Goal: Task Accomplishment & Management: Use online tool/utility

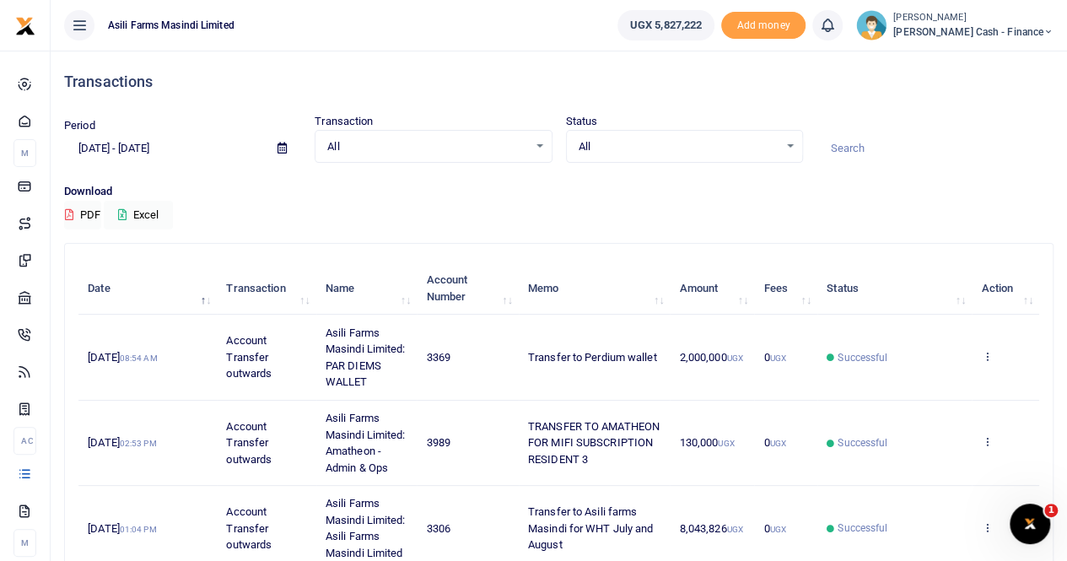
click at [280, 148] on icon at bounding box center [281, 148] width 9 height 11
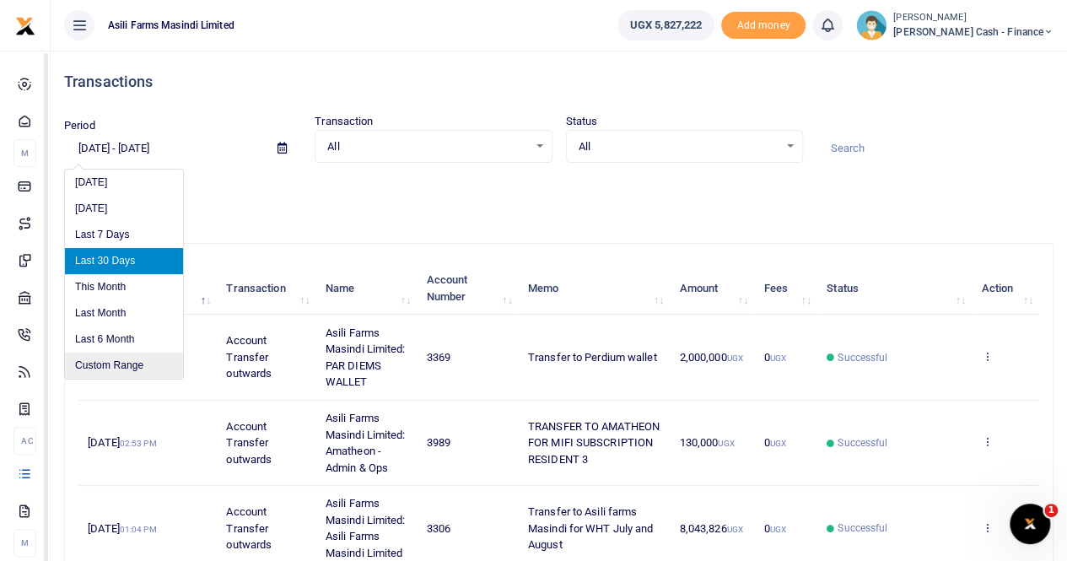
click at [89, 362] on li "Custom Range" at bounding box center [124, 366] width 118 height 26
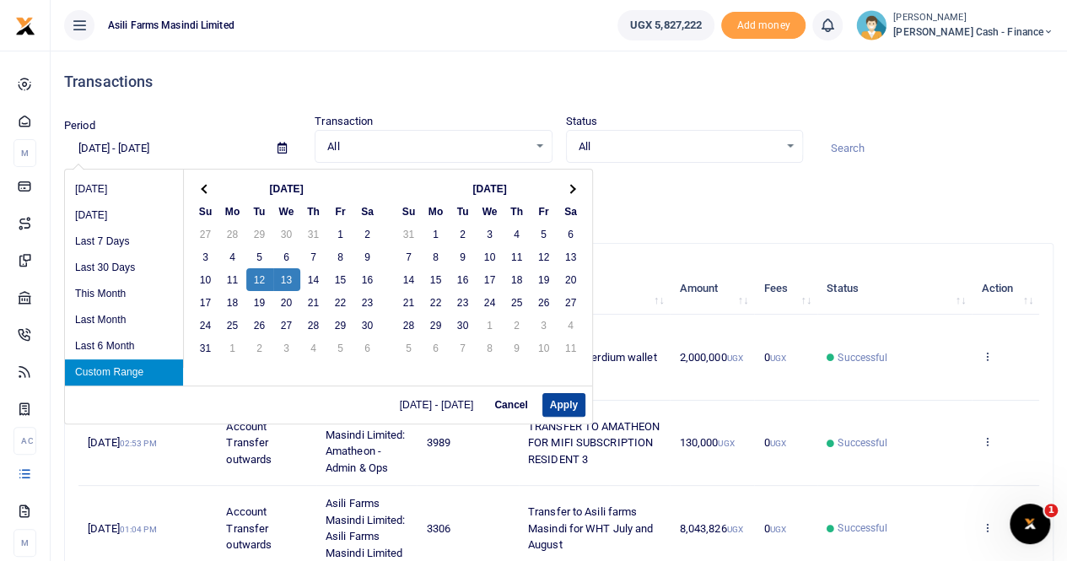
click at [559, 401] on button "Apply" at bounding box center [563, 405] width 43 height 24
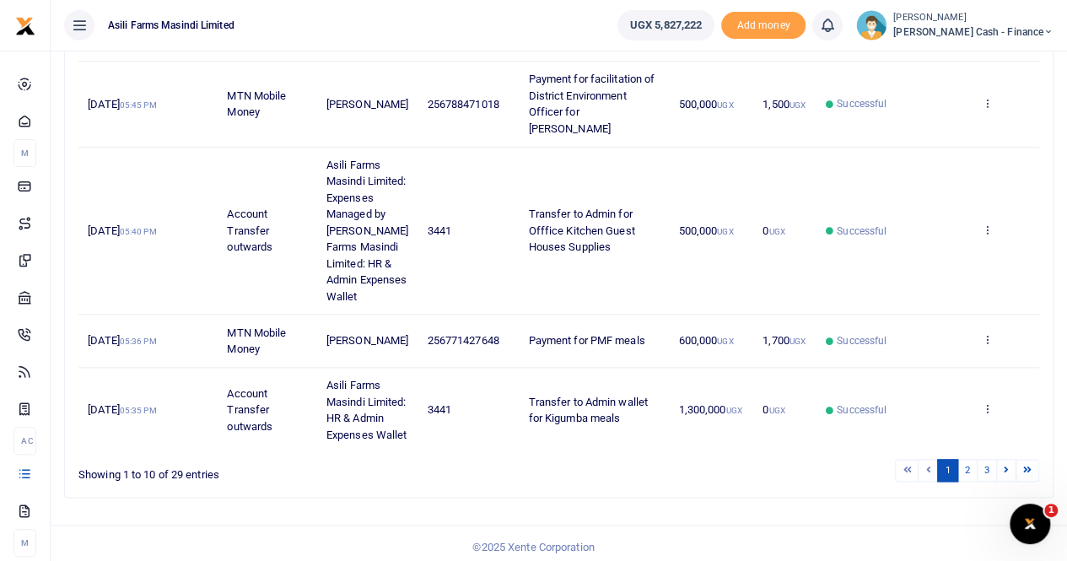
scroll to position [851, 0]
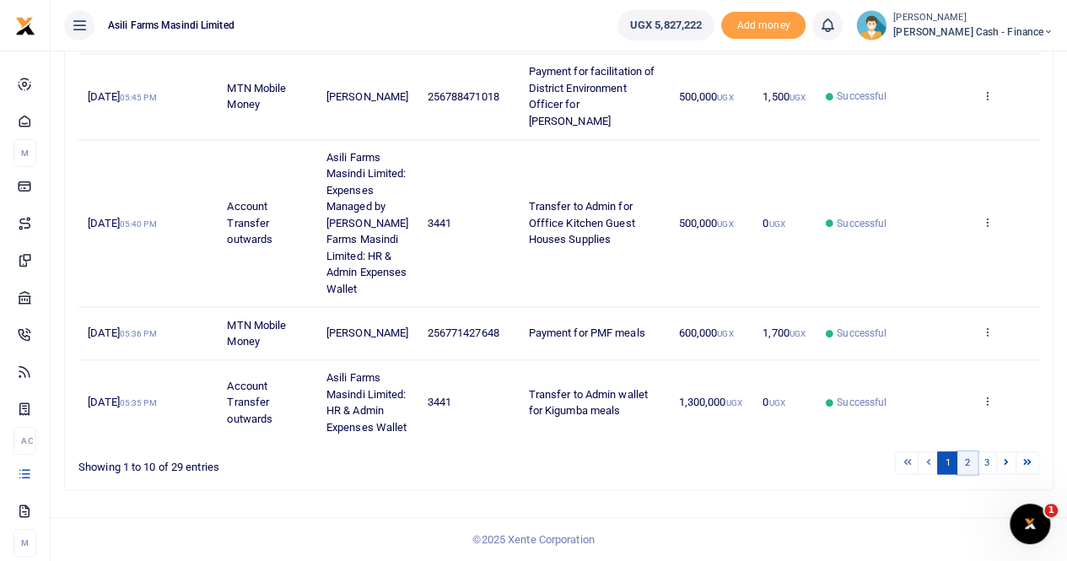
click at [973, 466] on link "2" at bounding box center [967, 462] width 20 height 23
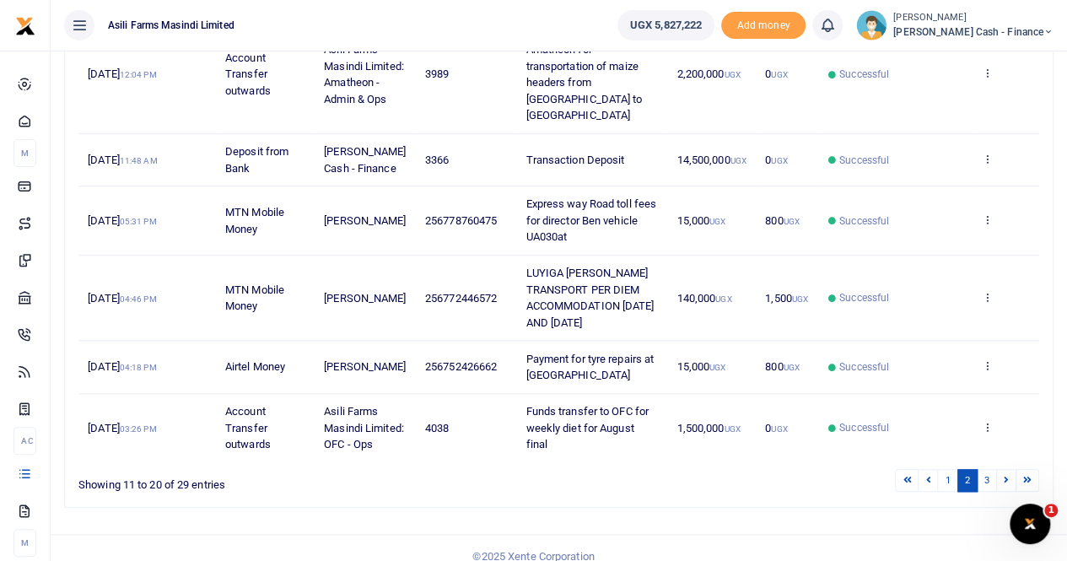
scroll to position [654, 0]
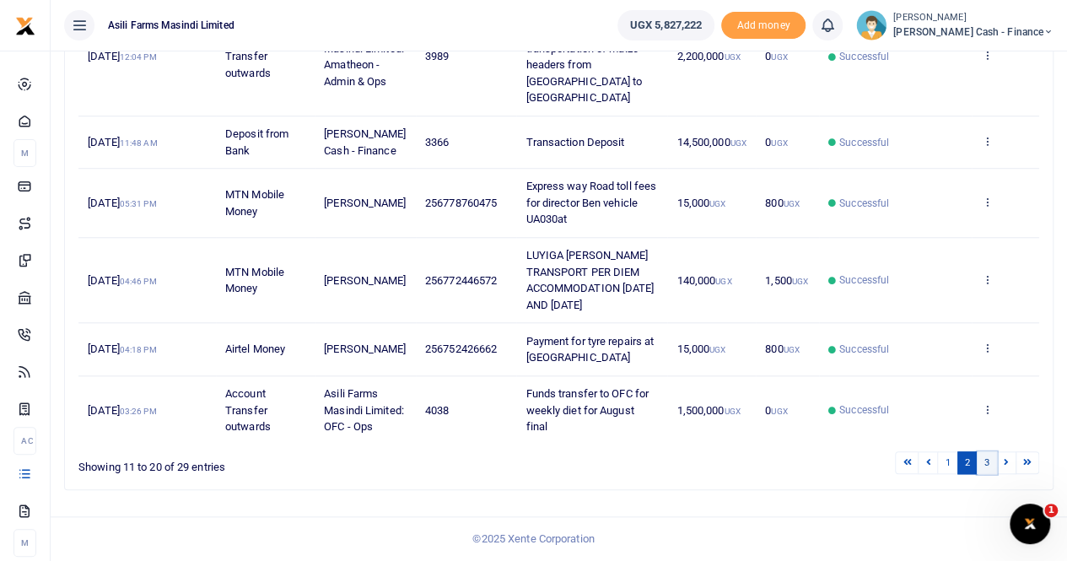
click at [988, 461] on link "3" at bounding box center [987, 462] width 20 height 23
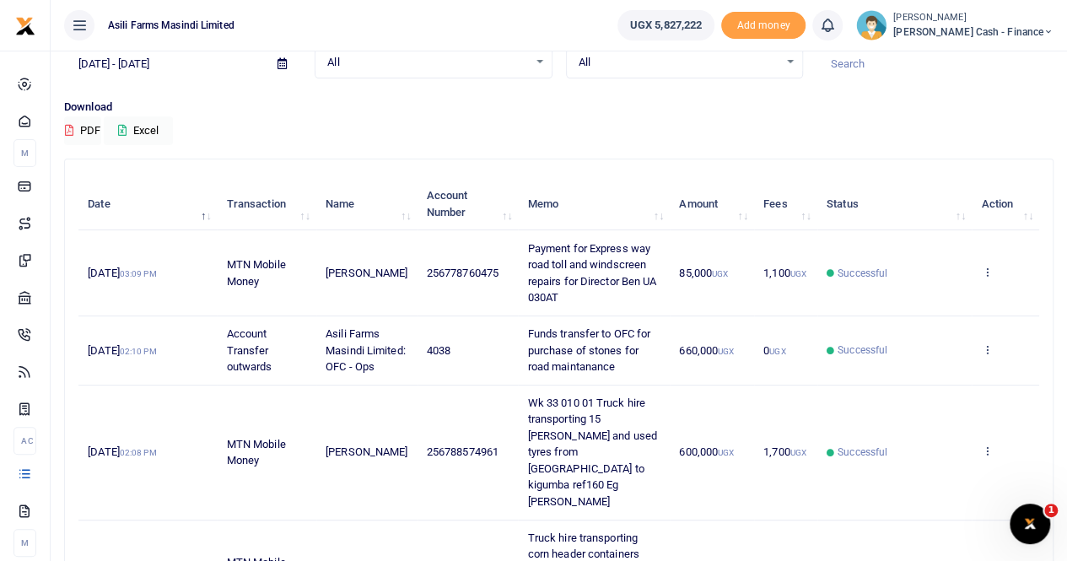
scroll to position [0, 0]
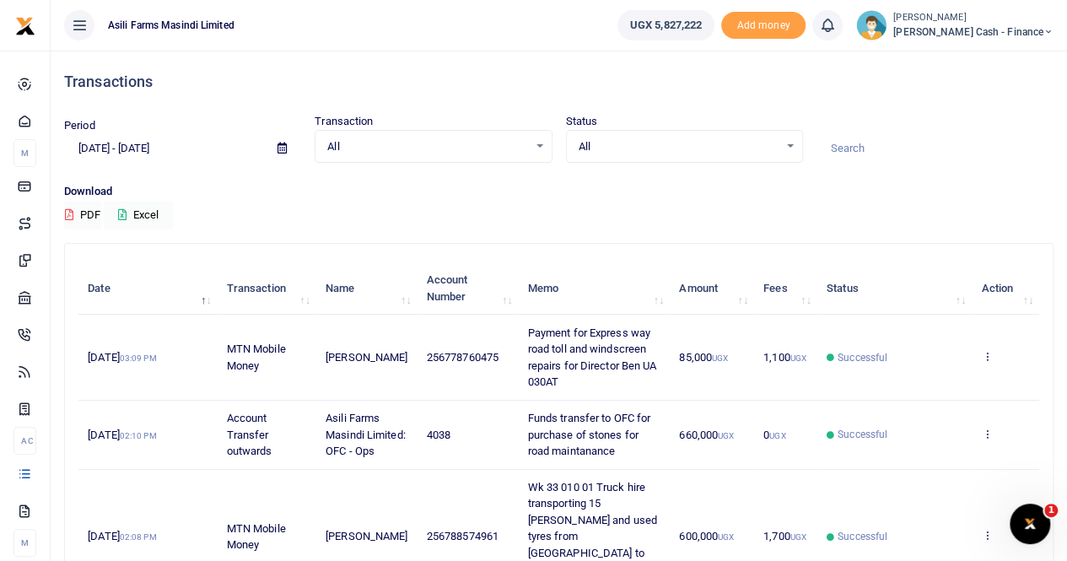
click at [281, 148] on icon at bounding box center [281, 148] width 9 height 11
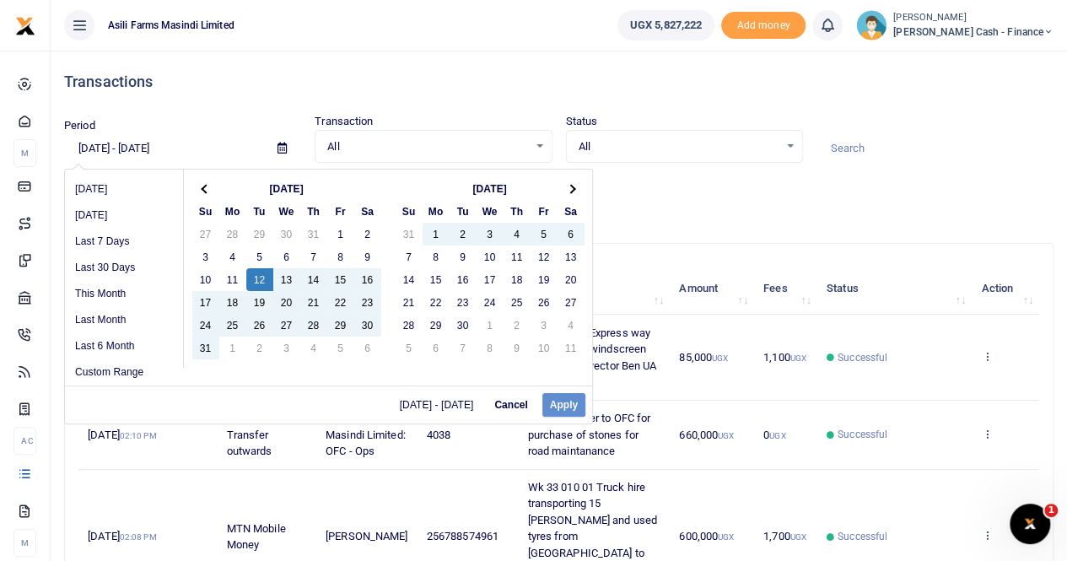
click at [561, 404] on div "08/12/2025 - 08/13/2025 Cancel Apply" at bounding box center [328, 404] width 527 height 38
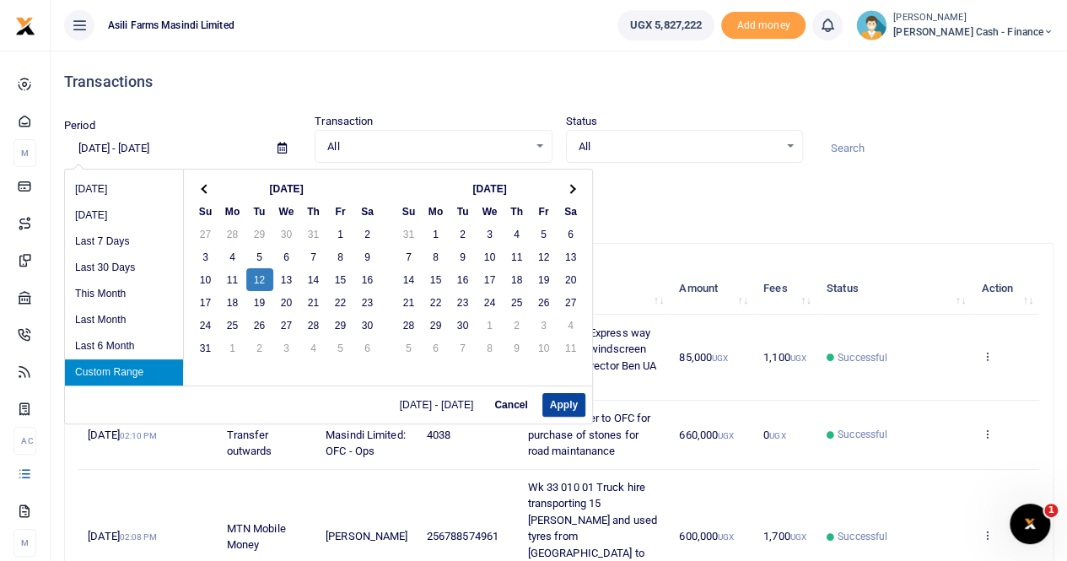
click at [566, 401] on button "Apply" at bounding box center [563, 405] width 43 height 24
type input "[DATE] - [DATE]"
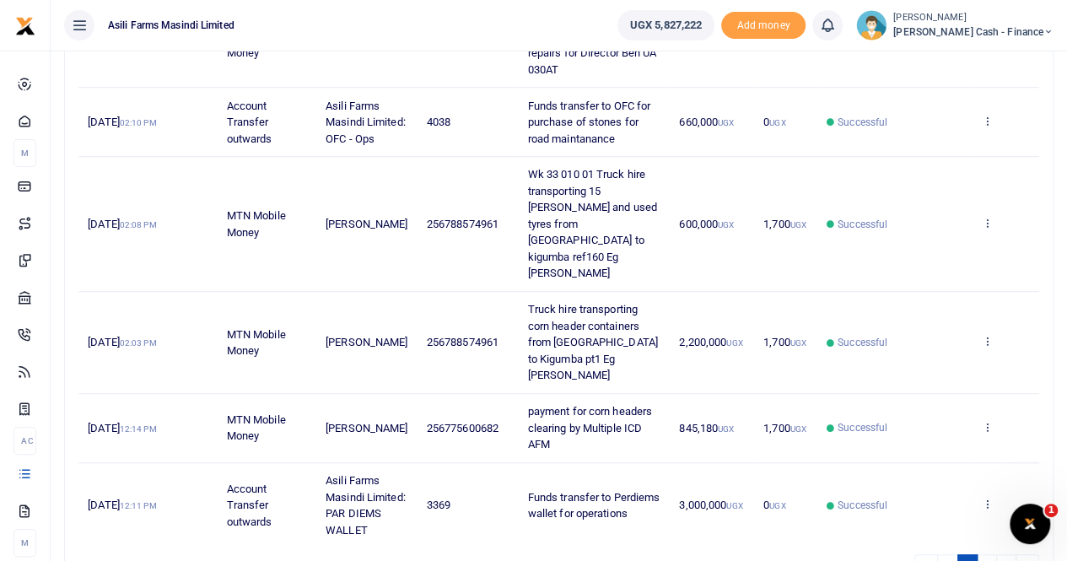
scroll to position [590, 0]
click at [983, 419] on icon at bounding box center [986, 425] width 11 height 12
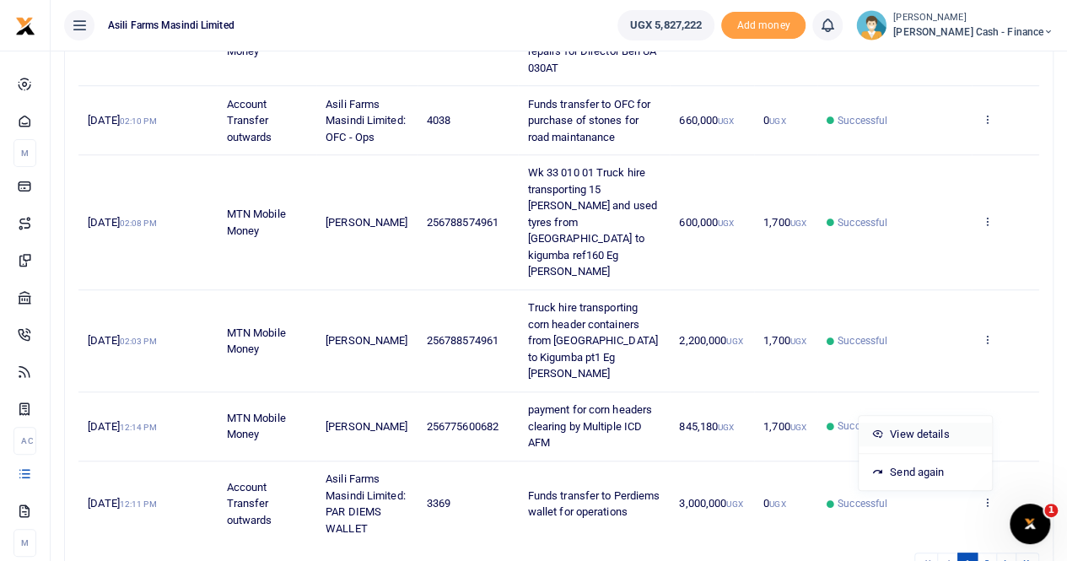
click at [920, 441] on link "View details" at bounding box center [925, 435] width 133 height 24
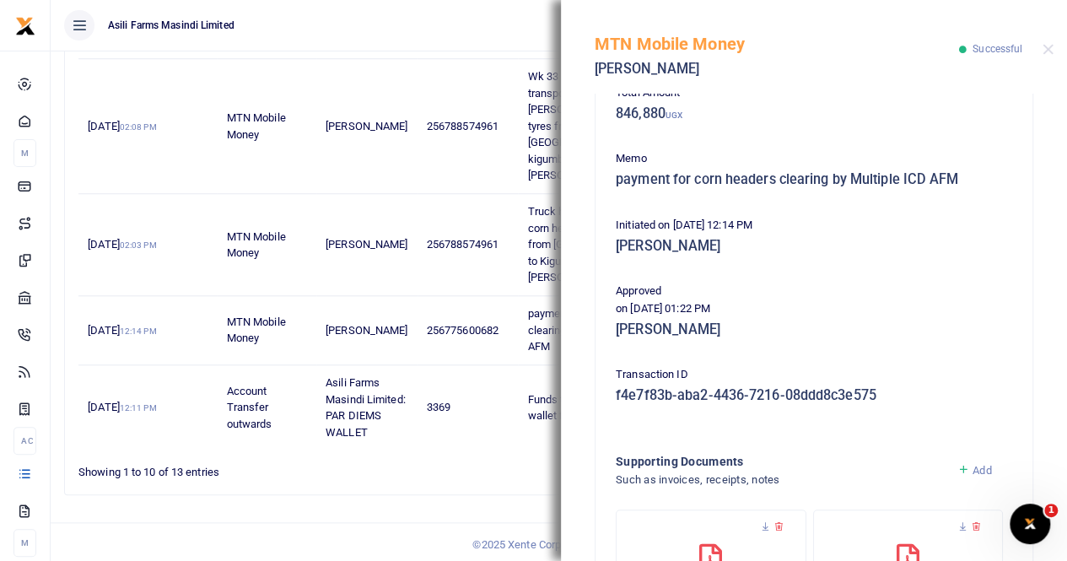
scroll to position [337, 0]
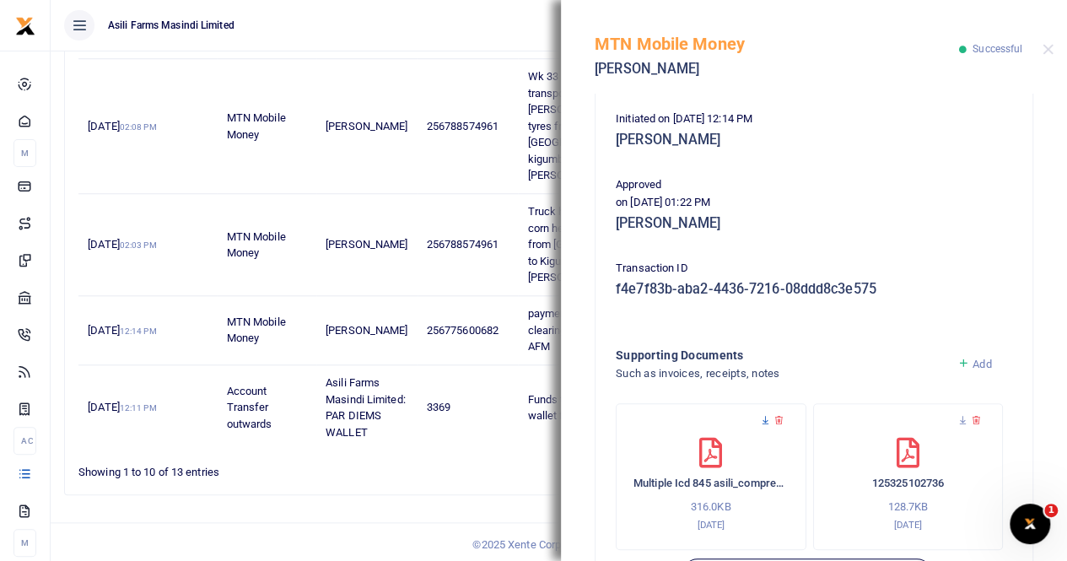
click at [769, 424] on icon at bounding box center [765, 420] width 11 height 11
